Goal: Find specific page/section: Find specific page/section

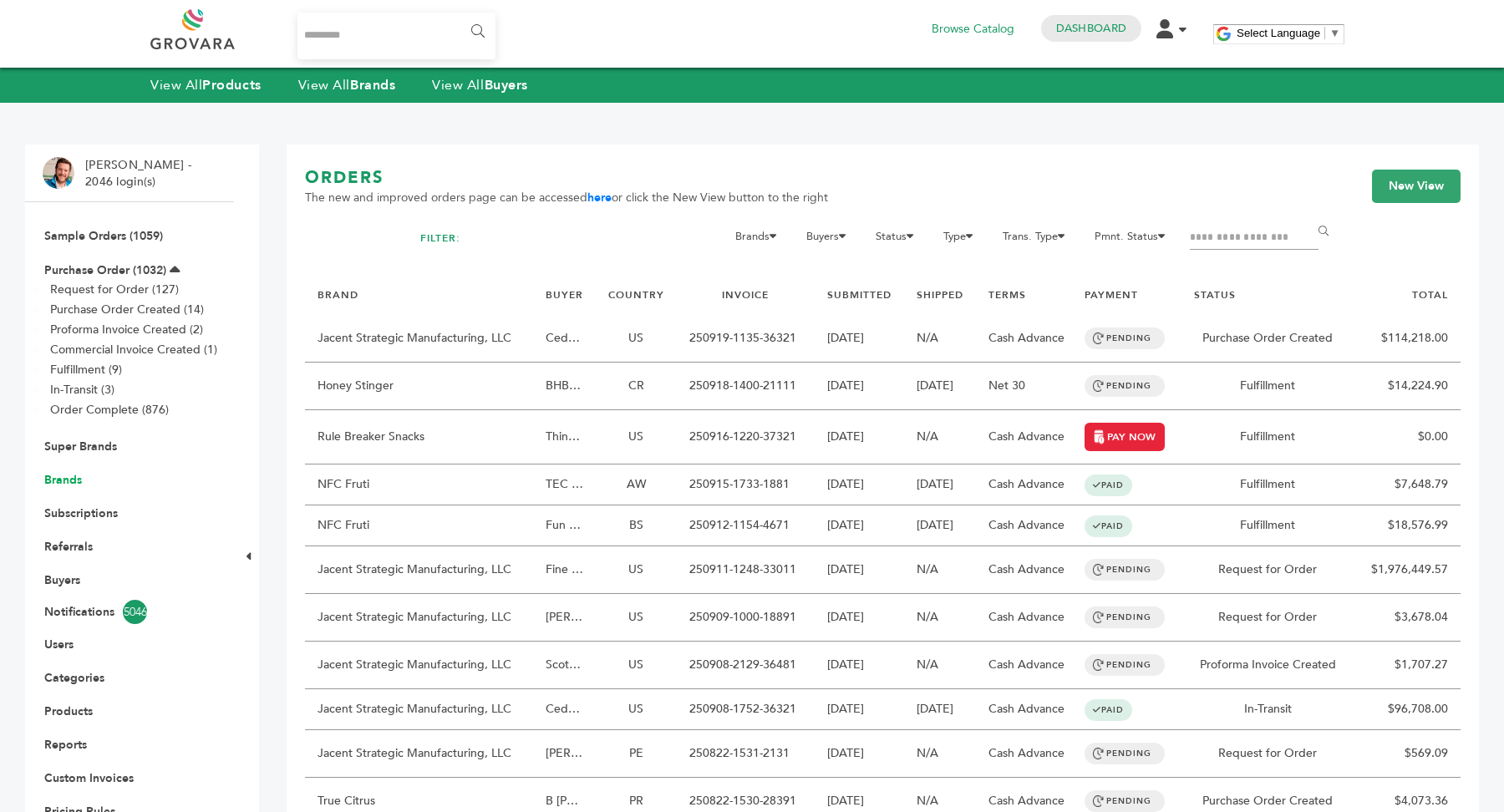
click at [66, 485] on link "Brands" at bounding box center [62, 480] width 38 height 16
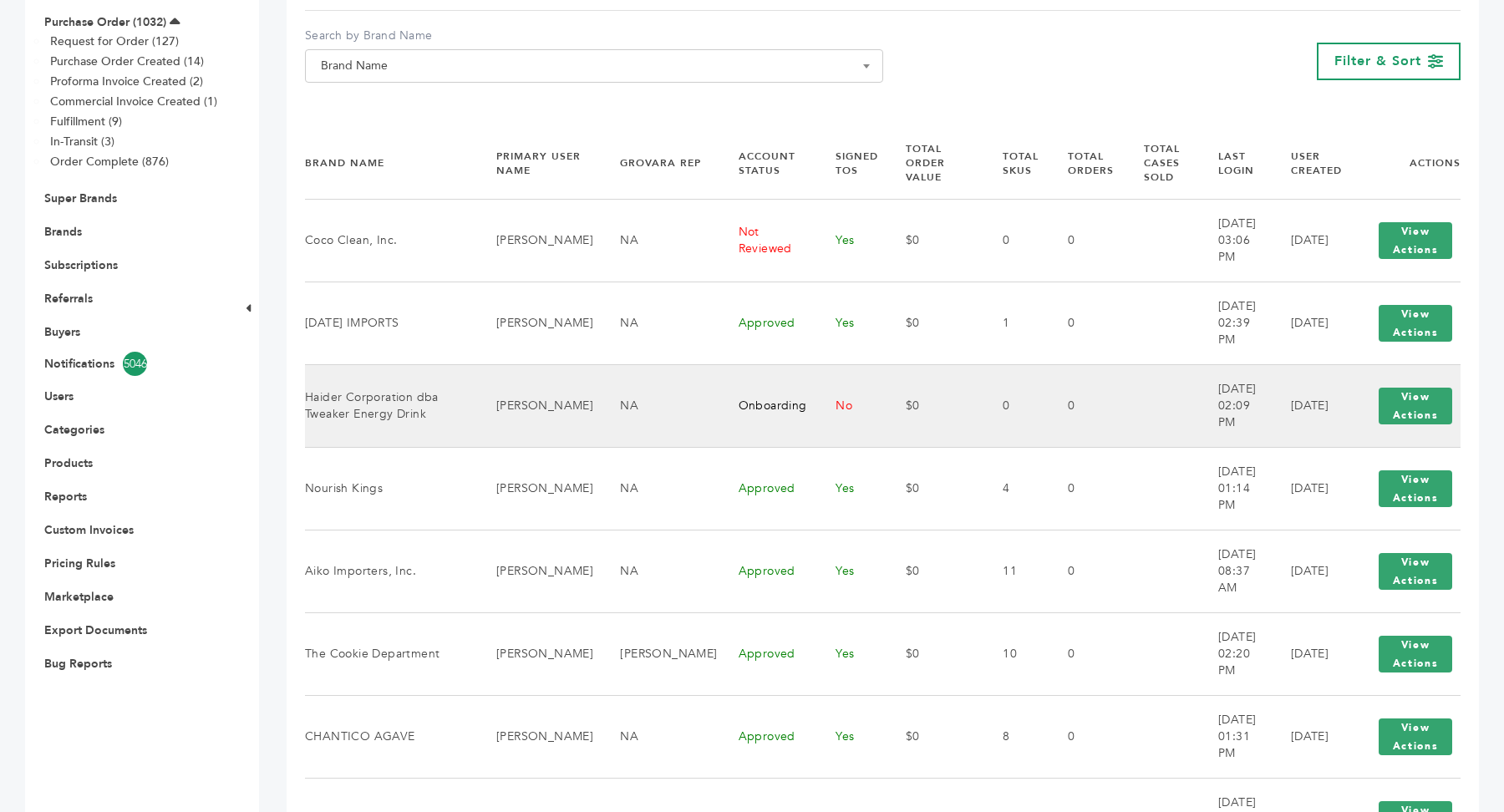
scroll to position [247, 0]
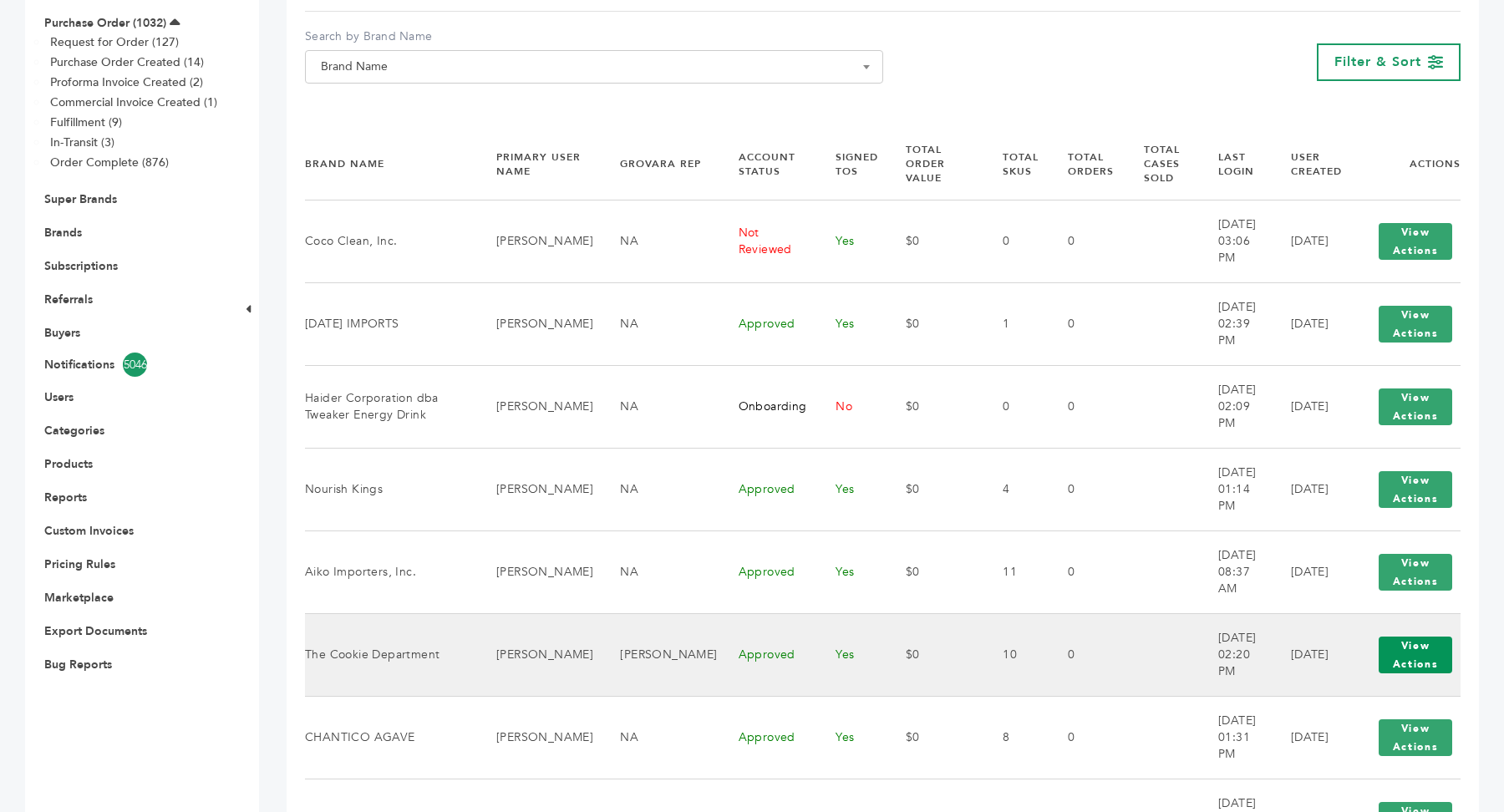
click at [1411, 647] on button "View Actions" at bounding box center [1416, 655] width 74 height 37
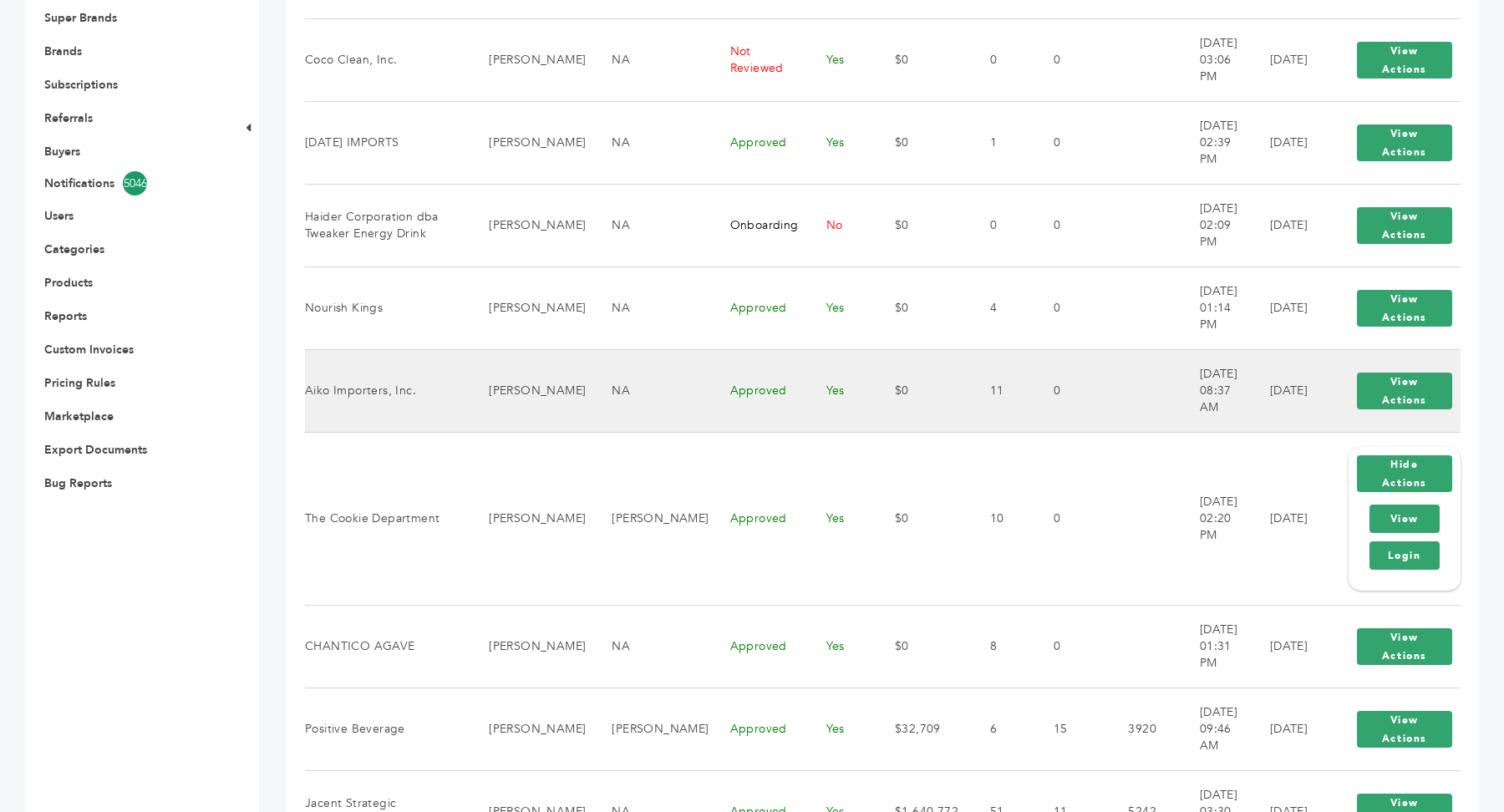
scroll to position [445, 0]
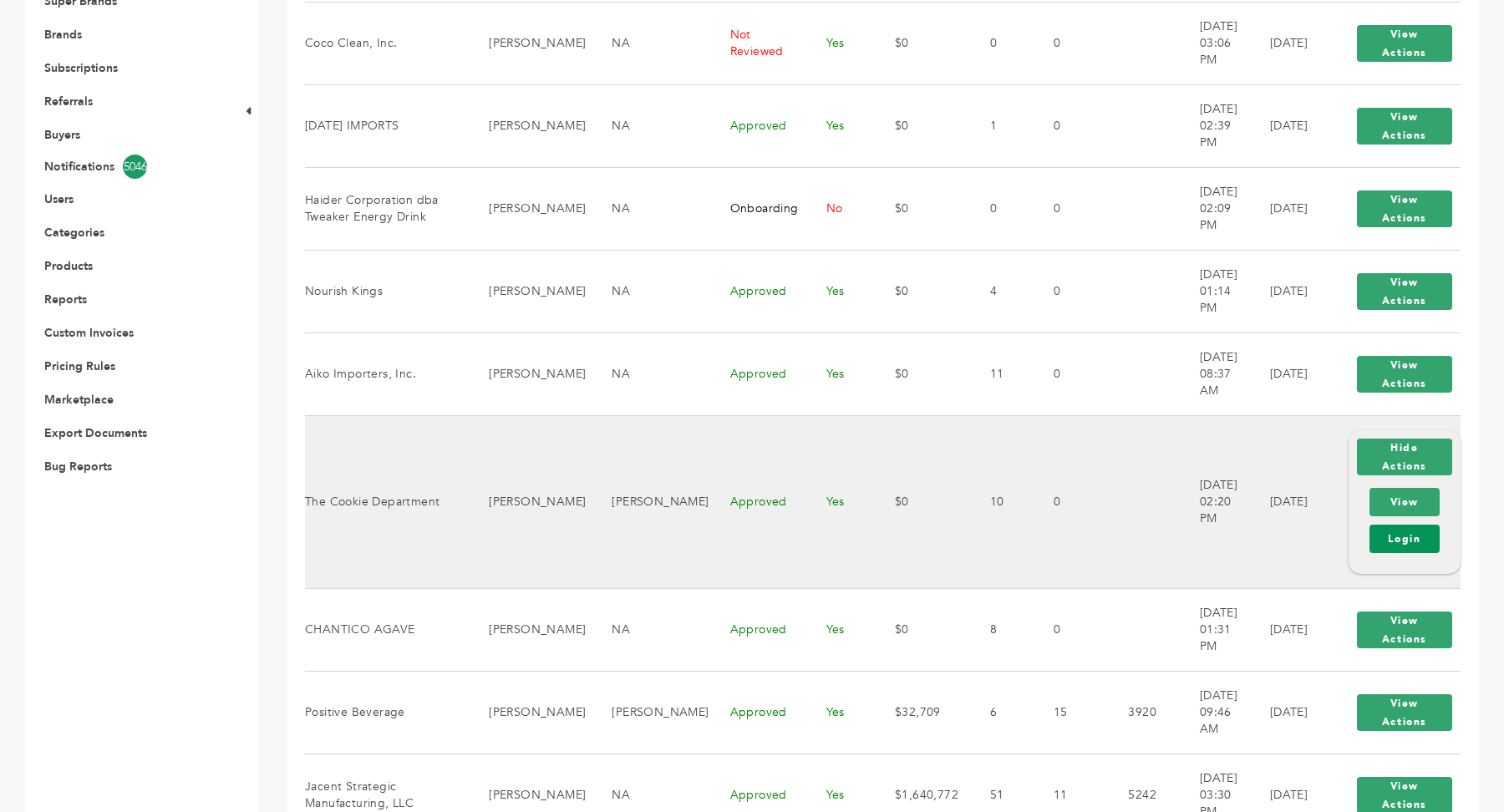
click at [1407, 541] on link "Login" at bounding box center [1405, 538] width 70 height 28
